Goal: Transaction & Acquisition: Purchase product/service

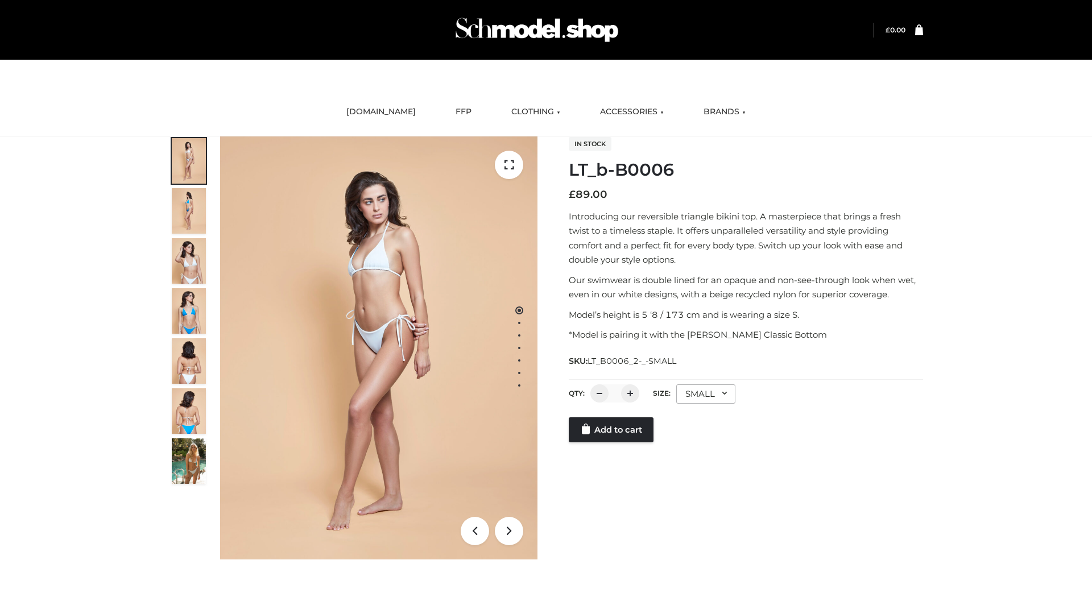
click at [612, 430] on link "Add to cart" at bounding box center [611, 430] width 85 height 25
